Goal: Task Accomplishment & Management: Manage account settings

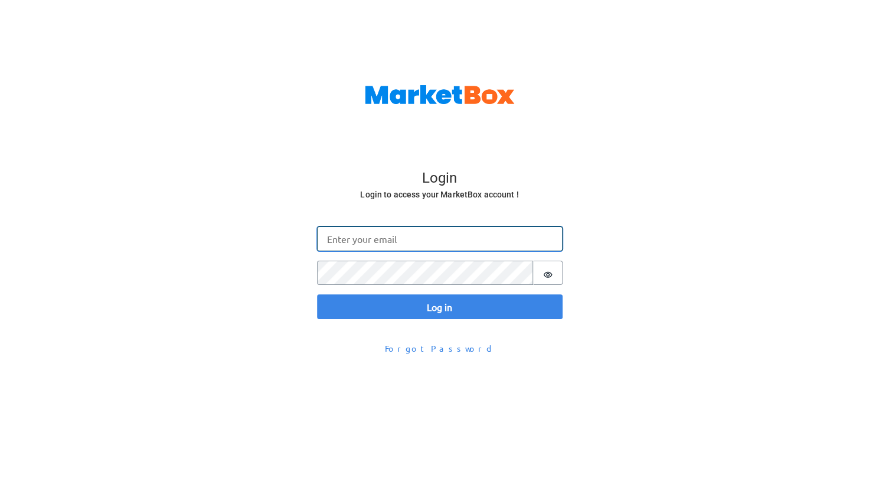
type input "omar@gomarketbox.com"
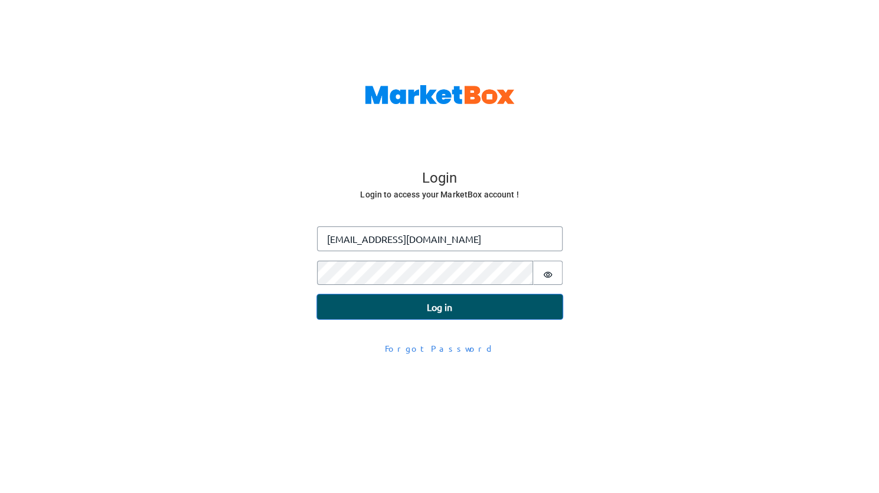
click at [384, 301] on button "Log in" at bounding box center [440, 306] width 246 height 25
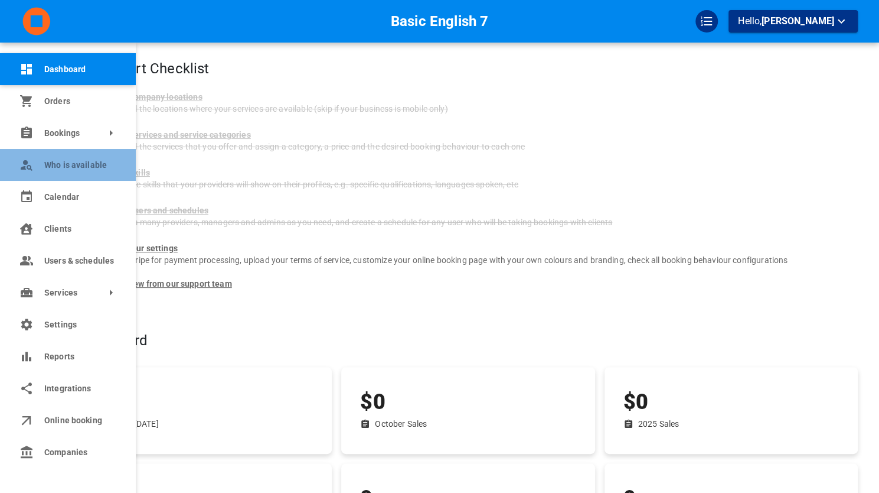
click at [80, 158] on link "Who is available" at bounding box center [68, 165] width 136 height 32
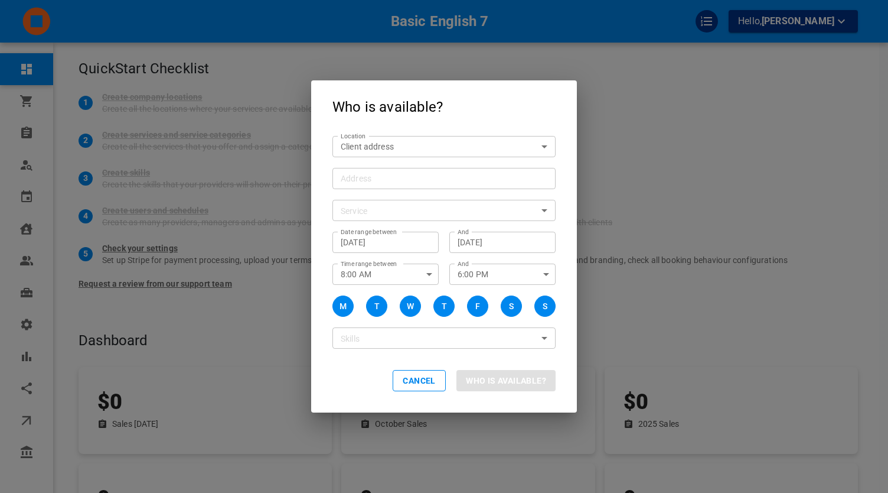
click at [167, 174] on div "Who is available? Location Client address customerLocation Location Address Add…" at bounding box center [444, 246] width 888 height 493
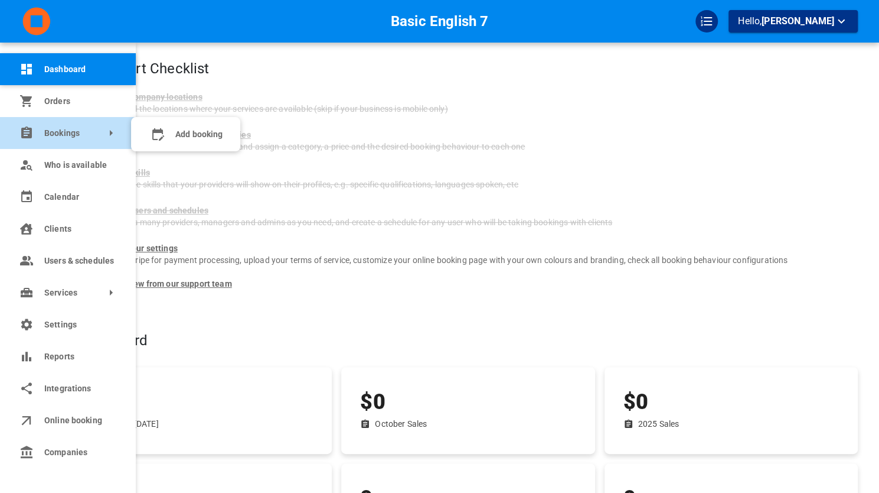
click at [17, 131] on link "Bookings" at bounding box center [68, 133] width 136 height 32
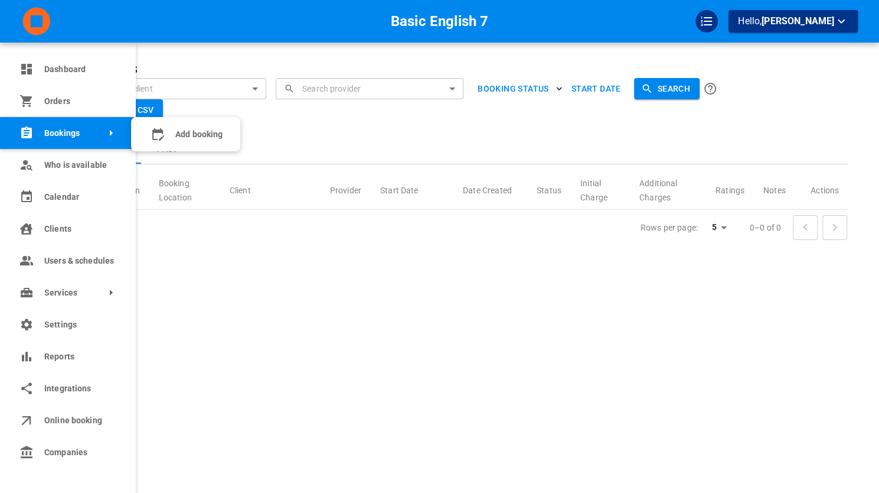
click at [172, 118] on ul "Add booking" at bounding box center [185, 134] width 109 height 34
click at [164, 132] on icon at bounding box center [158, 134] width 14 height 14
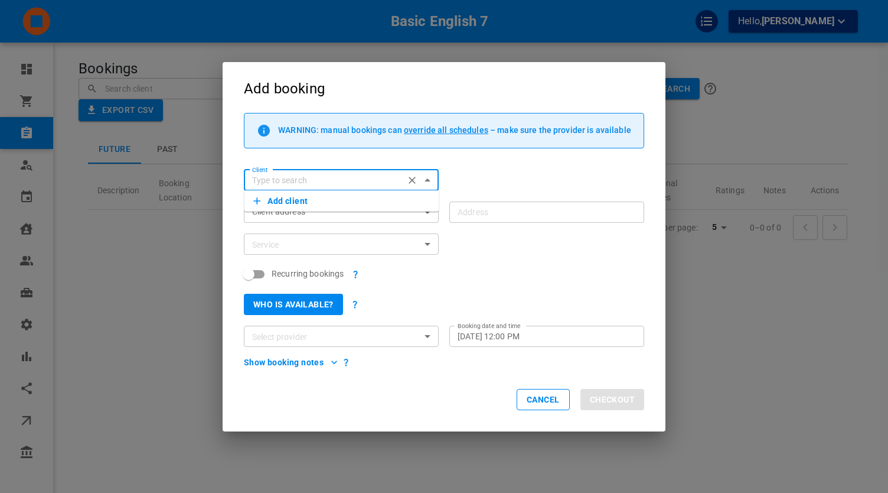
click at [506, 255] on div "Recurring bookings" at bounding box center [438, 269] width 411 height 28
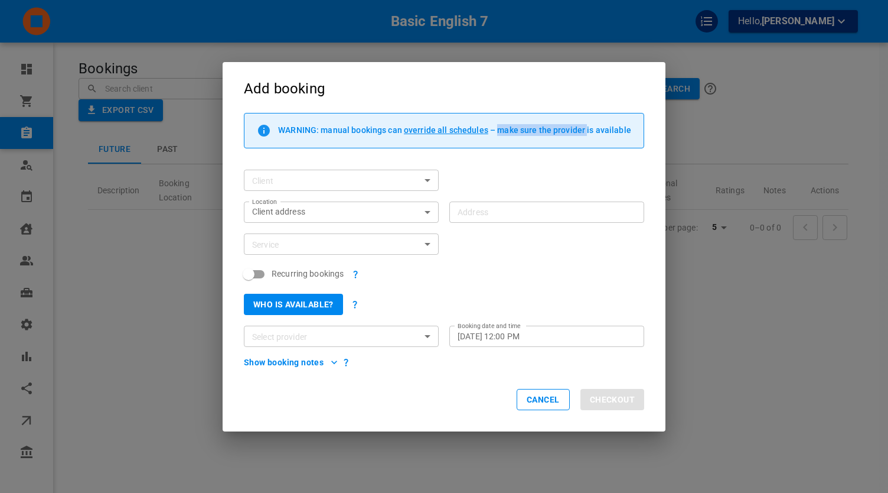
drag, startPoint x: 498, startPoint y: 132, endPoint x: 587, endPoint y: 134, distance: 88.6
click at [587, 134] on p "WARNING: manual bookings can override all schedules – make sure the provider is…" at bounding box center [454, 129] width 353 height 9
copy p "make sure the provider"
